Goal: Task Accomplishment & Management: Use online tool/utility

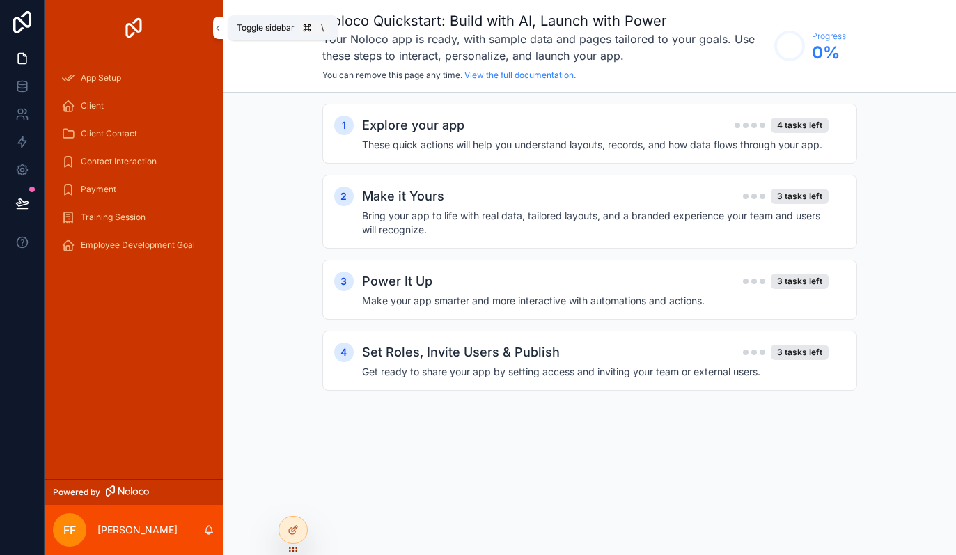
click at [214, 29] on icon "scrollable content" at bounding box center [218, 28] width 10 height 10
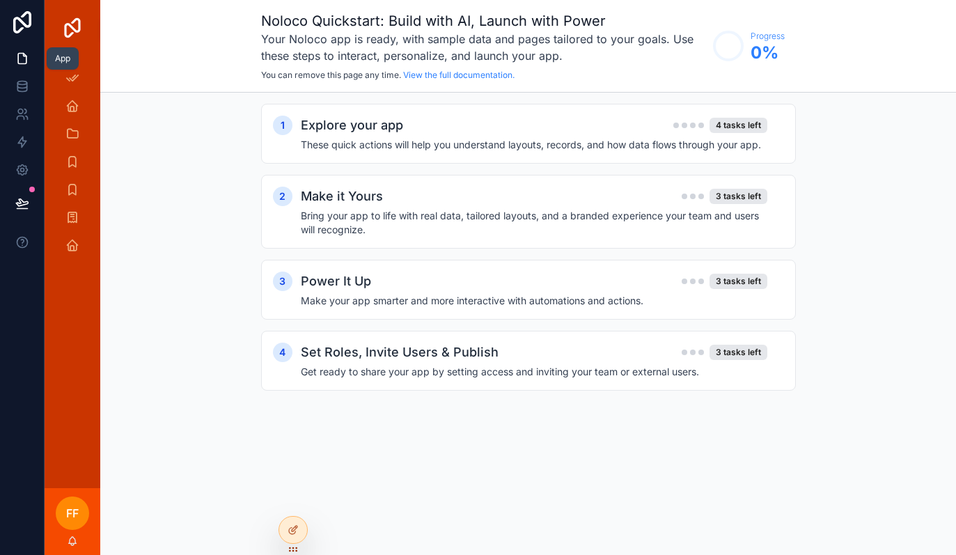
click at [22, 71] on link at bounding box center [22, 59] width 44 height 28
click at [22, 94] on link at bounding box center [22, 86] width 44 height 28
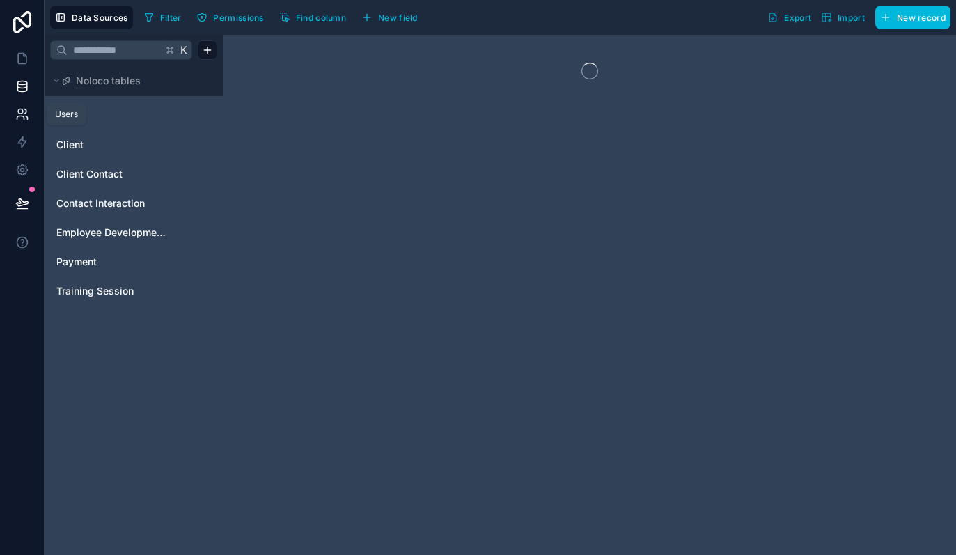
click at [24, 109] on icon at bounding box center [22, 114] width 14 height 14
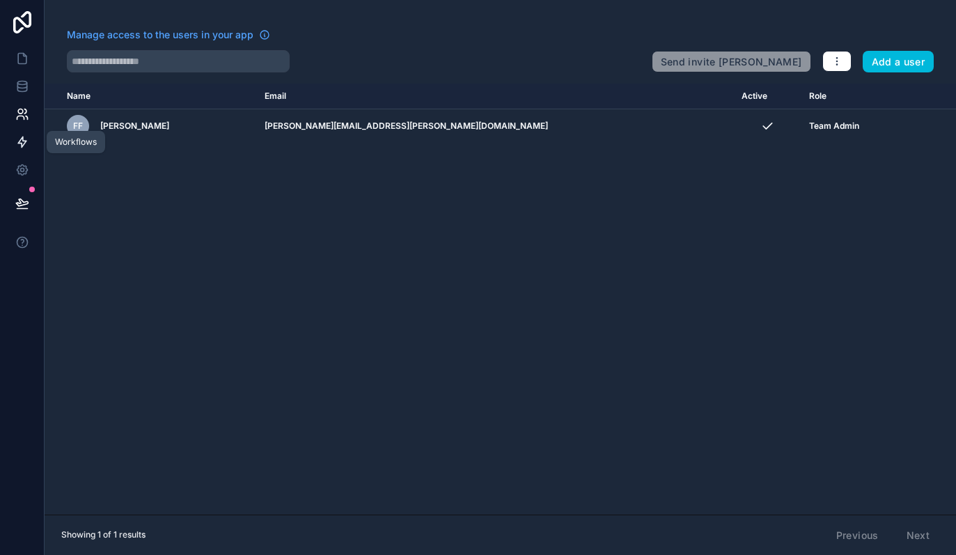
click at [24, 138] on icon at bounding box center [22, 142] width 14 height 14
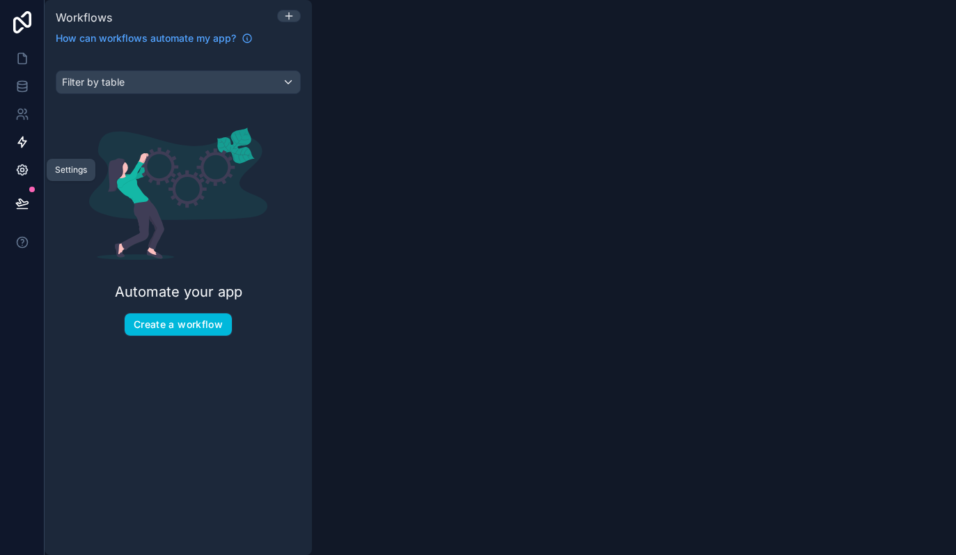
click at [22, 166] on icon at bounding box center [22, 170] width 14 height 14
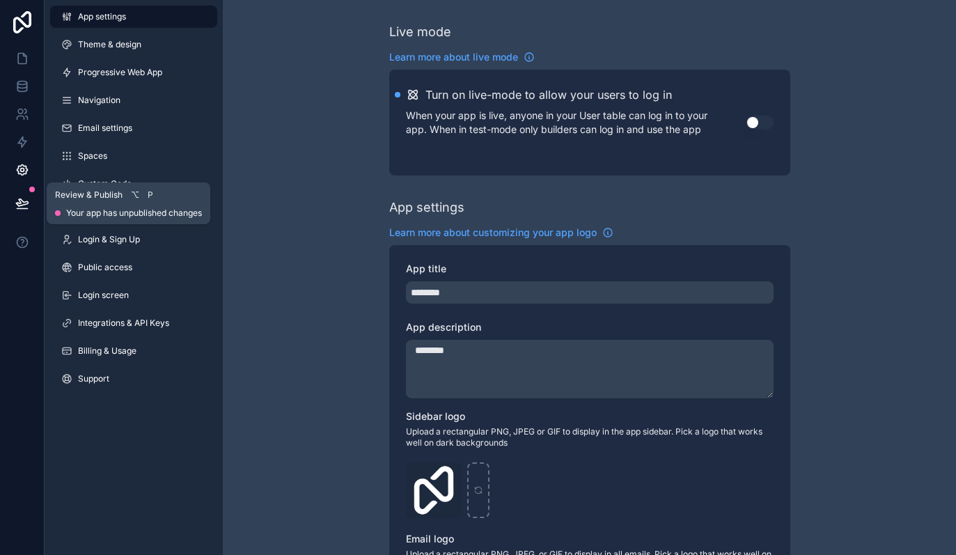
click at [22, 203] on icon at bounding box center [22, 203] width 14 height 14
click at [13, 299] on div at bounding box center [22, 277] width 45 height 555
